Goal: Information Seeking & Learning: Find specific fact

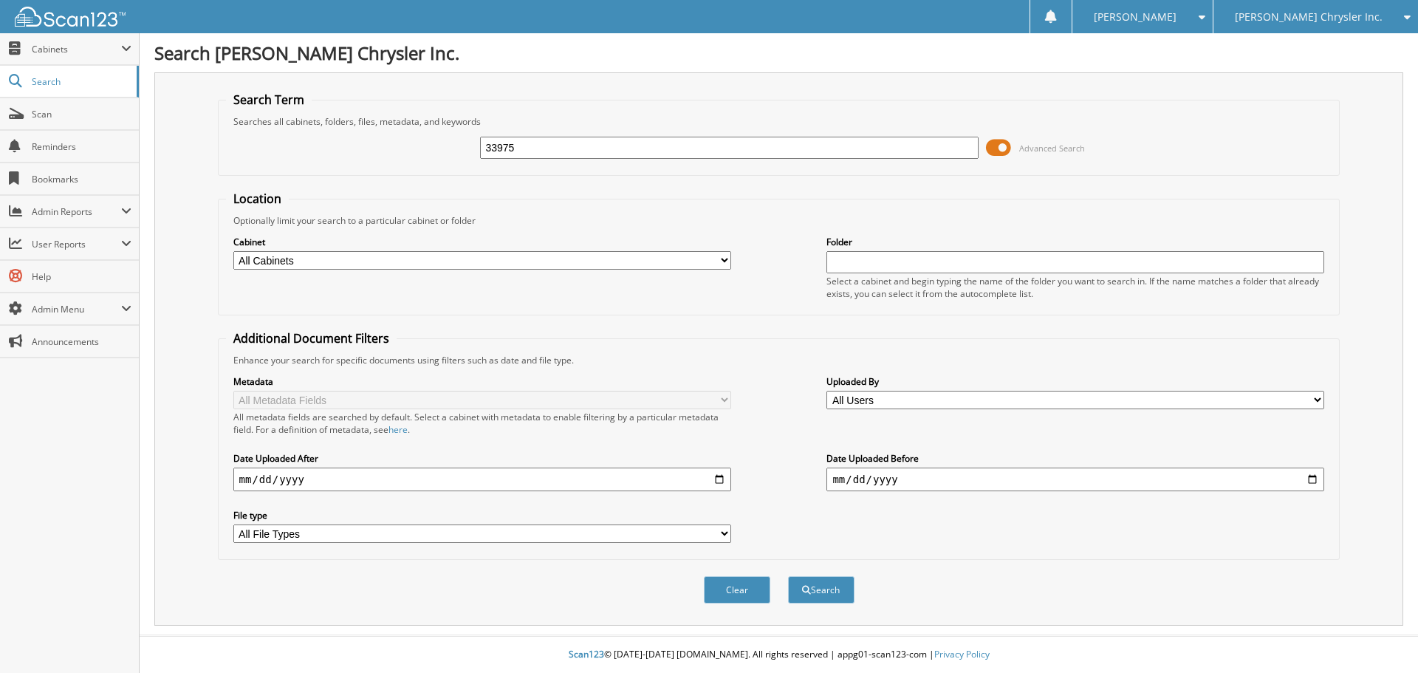
type input "33975"
click at [788, 576] on button "Search" at bounding box center [821, 589] width 66 height 27
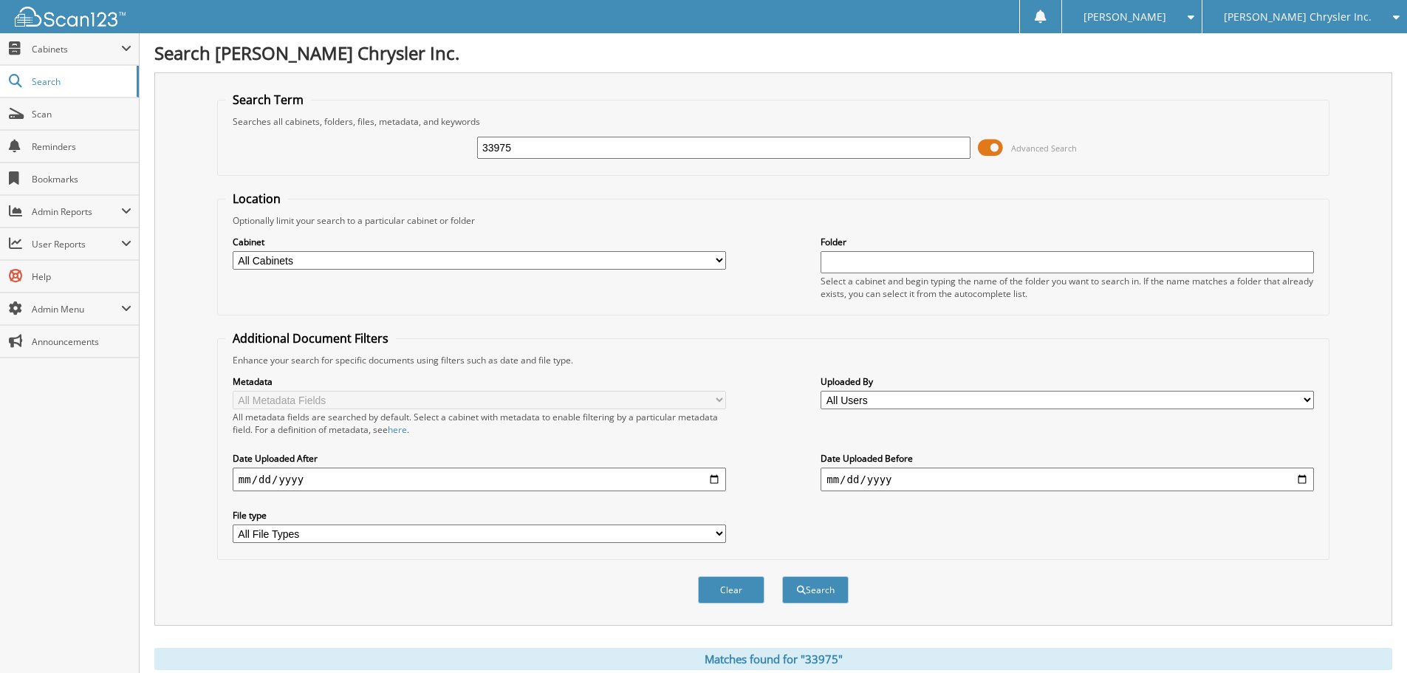
drag, startPoint x: 600, startPoint y: 147, endPoint x: 253, endPoint y: 80, distance: 353.4
click at [247, 80] on div "Search Term Searches all cabinets, folders, files, metadata, and keywords 33975…" at bounding box center [773, 348] width 1238 height 553
type input "32736"
click at [782, 576] on button "Search" at bounding box center [815, 589] width 66 height 27
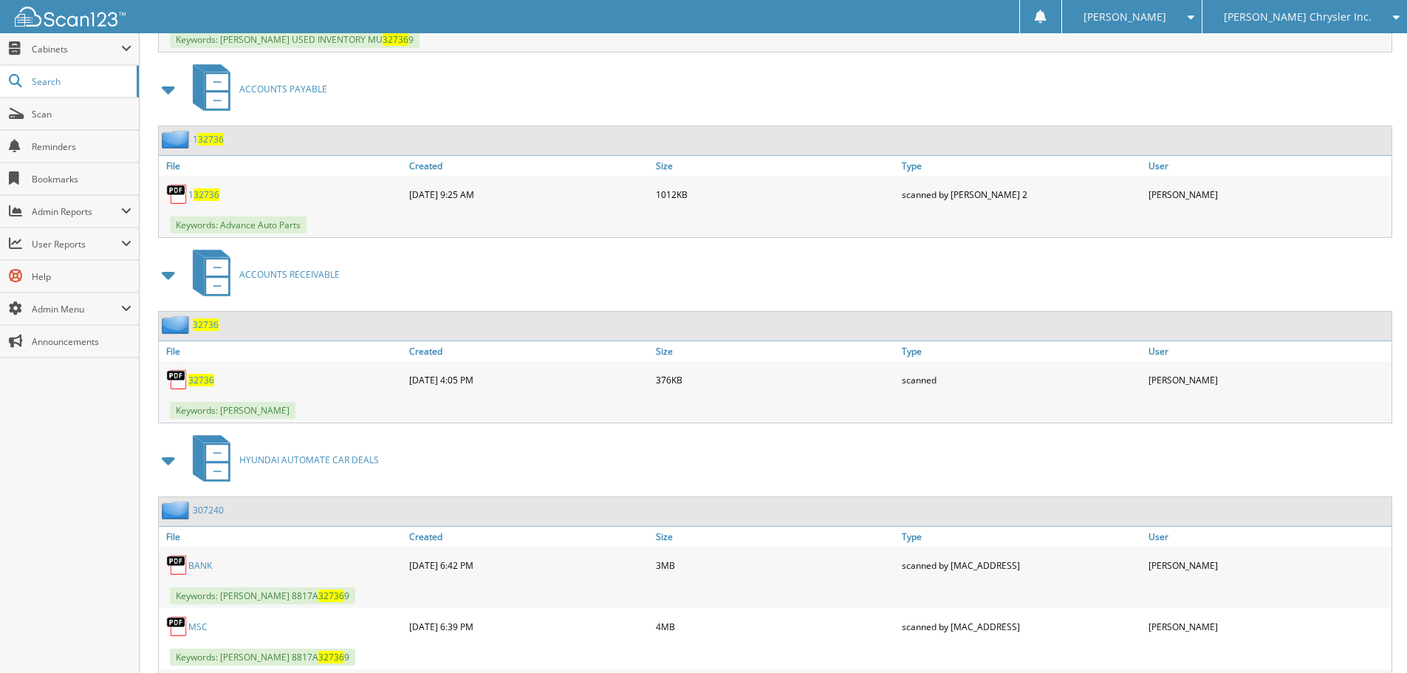
scroll to position [2230, 0]
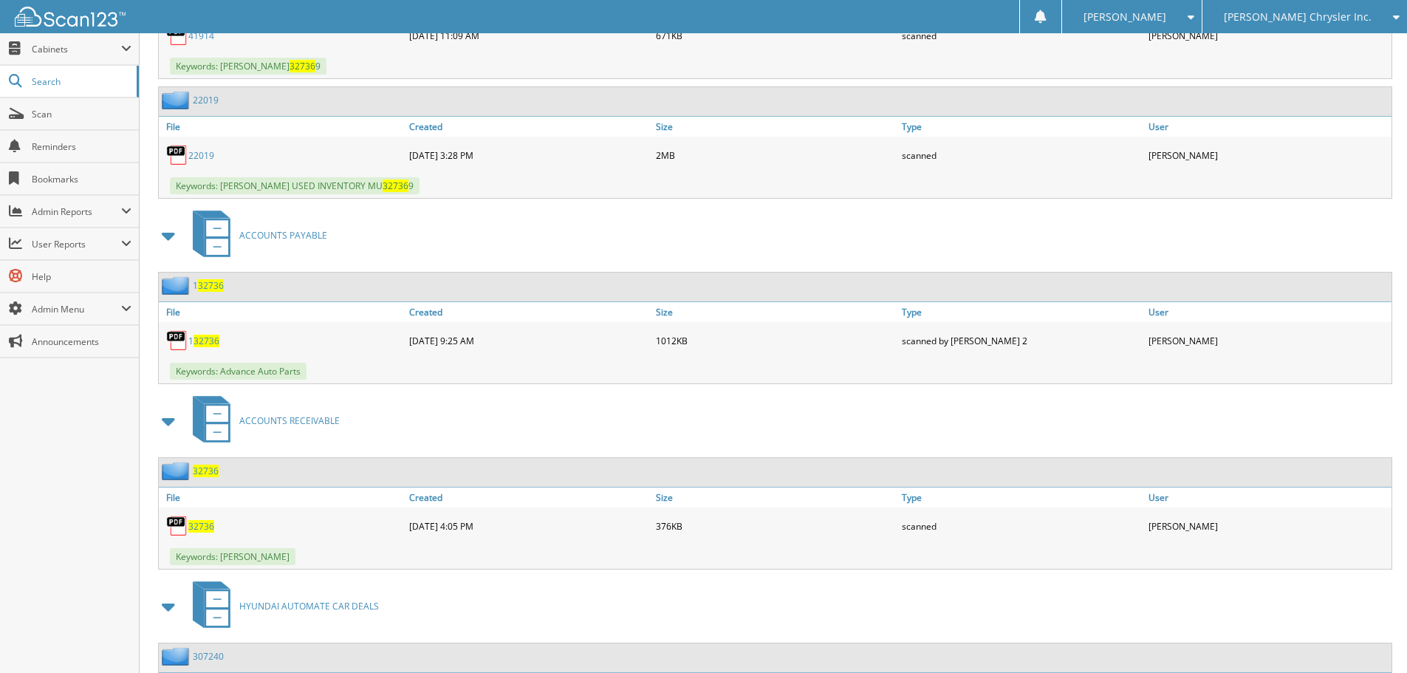
click at [1323, 13] on span "[PERSON_NAME] Chrysler Inc." at bounding box center [1298, 17] width 148 height 9
click at [1318, 47] on link "[PERSON_NAME] Buick Inc." at bounding box center [1304, 46] width 205 height 26
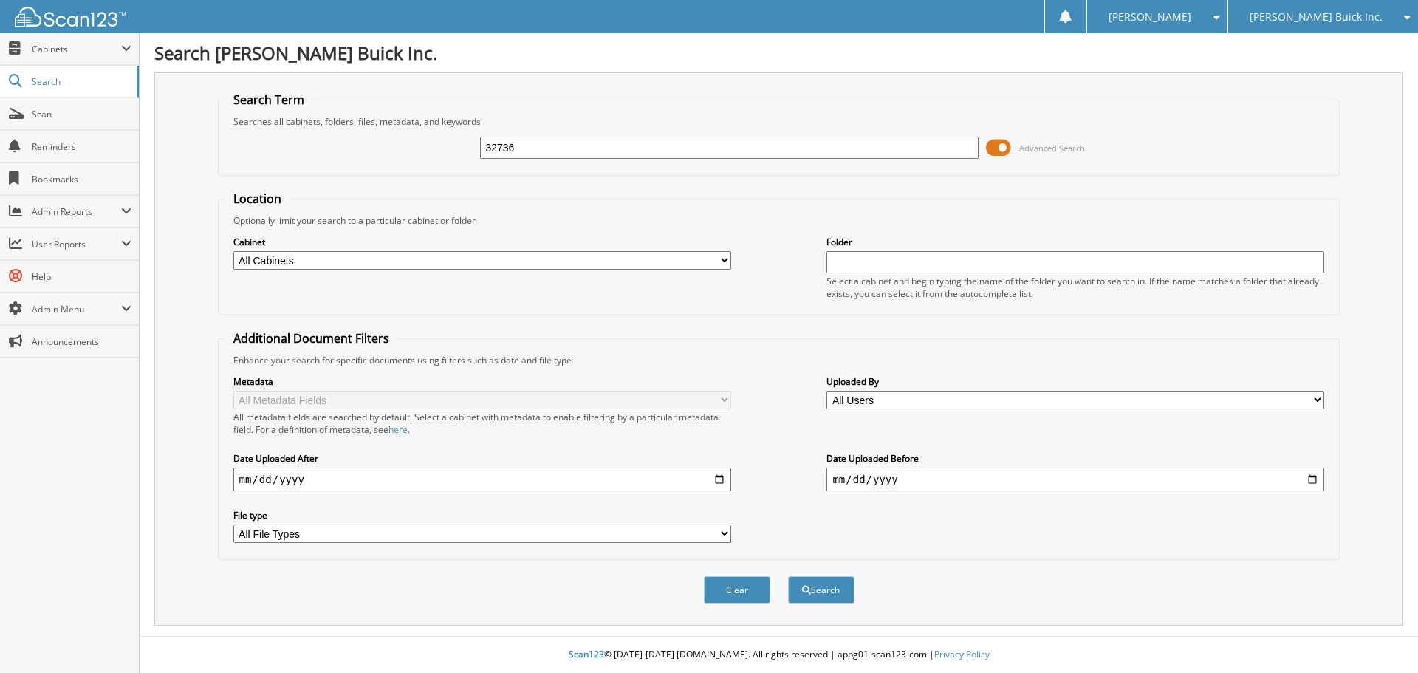
type input "32736"
click at [788, 576] on button "Search" at bounding box center [821, 589] width 66 height 27
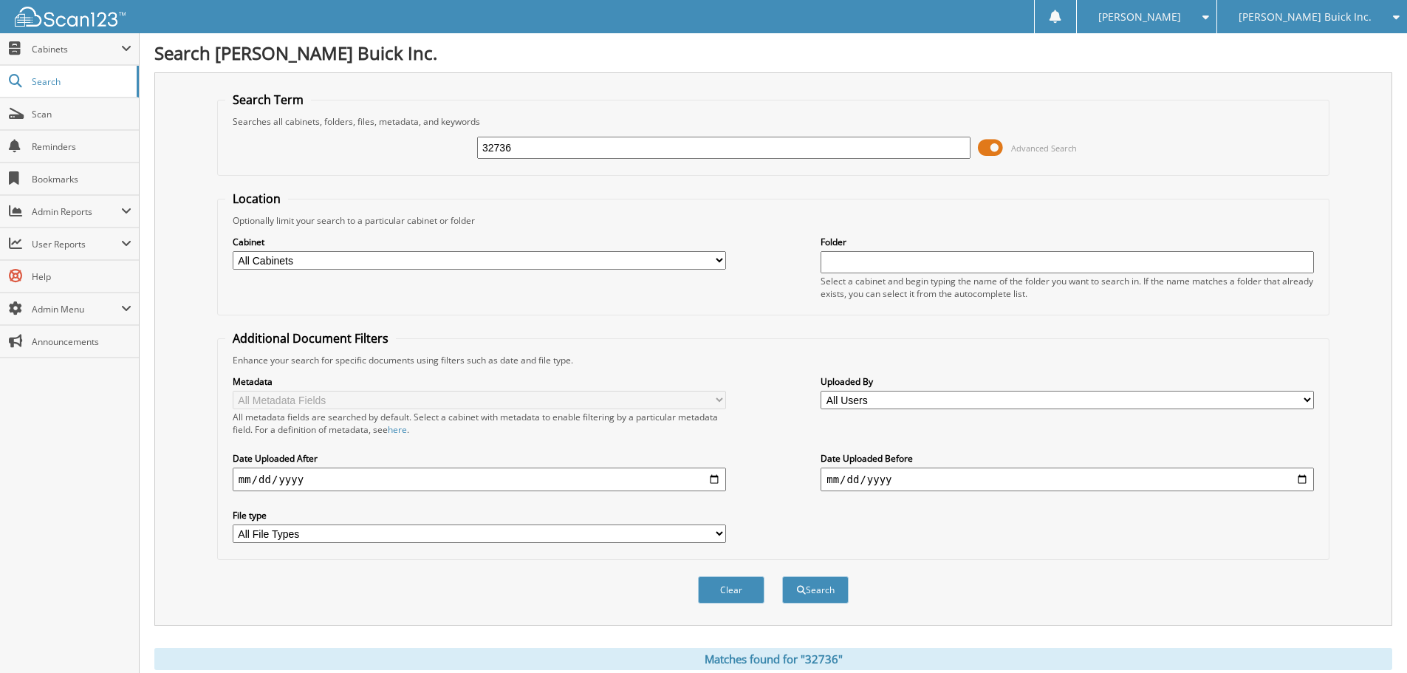
drag, startPoint x: 527, startPoint y: 150, endPoint x: 916, endPoint y: 103, distance: 392.1
click at [247, 128] on div "32736 Advanced Search" at bounding box center [773, 148] width 1096 height 40
type input "33975"
click at [782, 576] on button "Search" at bounding box center [815, 589] width 66 height 27
